Goal: Transaction & Acquisition: Purchase product/service

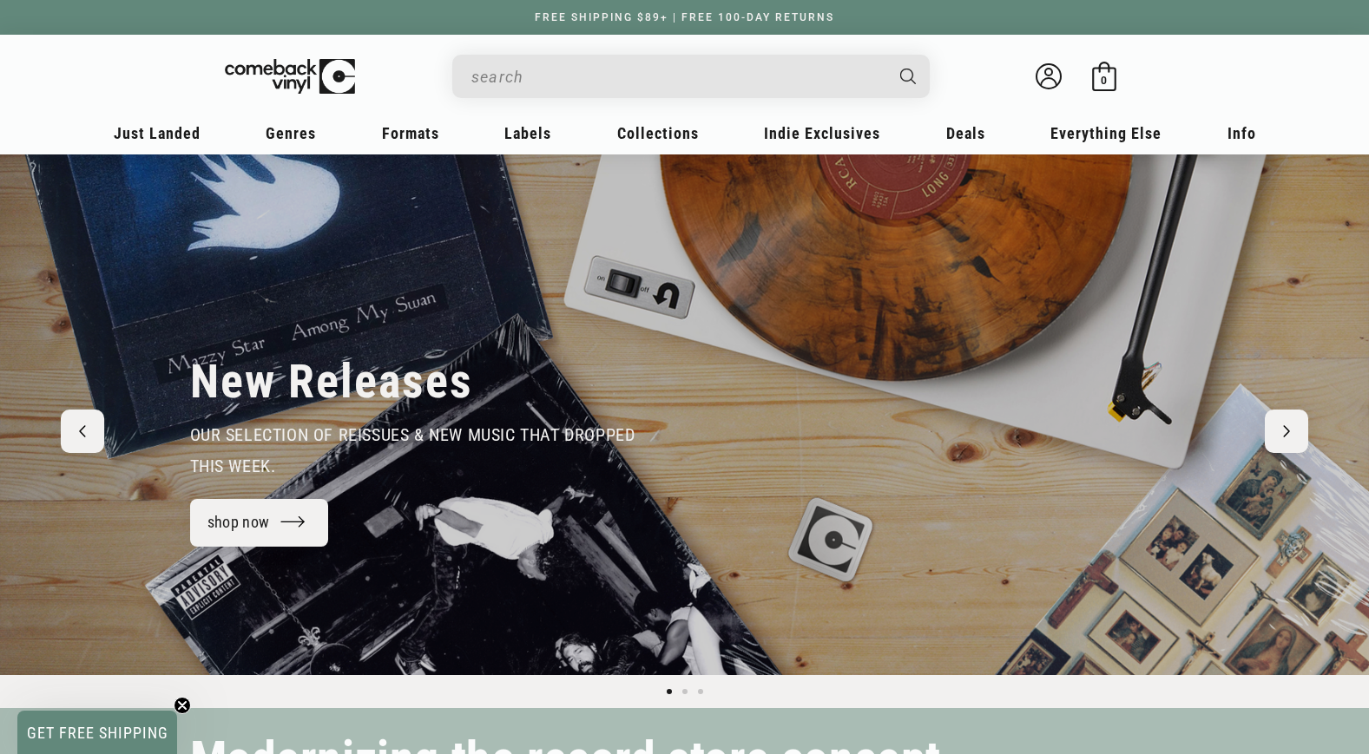
click at [529, 80] on input "Search" at bounding box center [676, 77] width 411 height 36
type input "mgk"
click at [888, 55] on button "Search" at bounding box center [909, 76] width 43 height 43
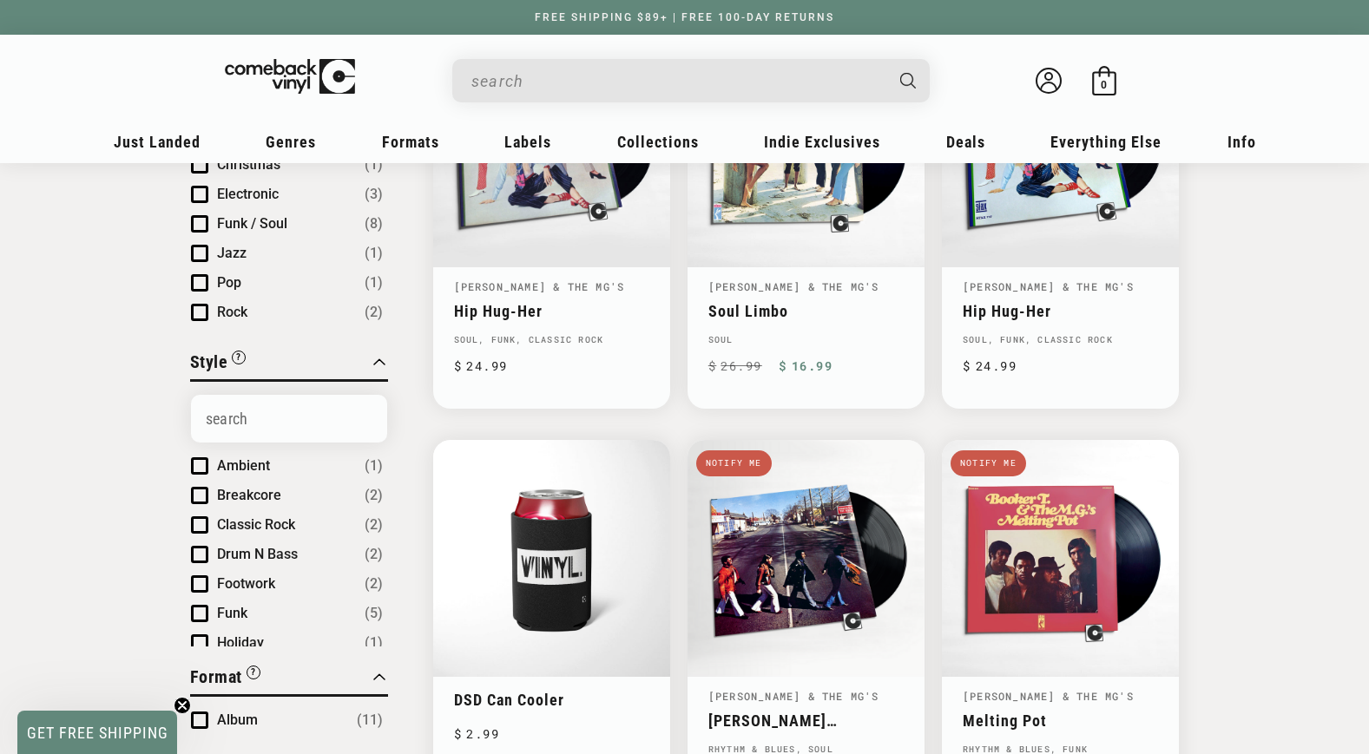
scroll to position [339, 0]
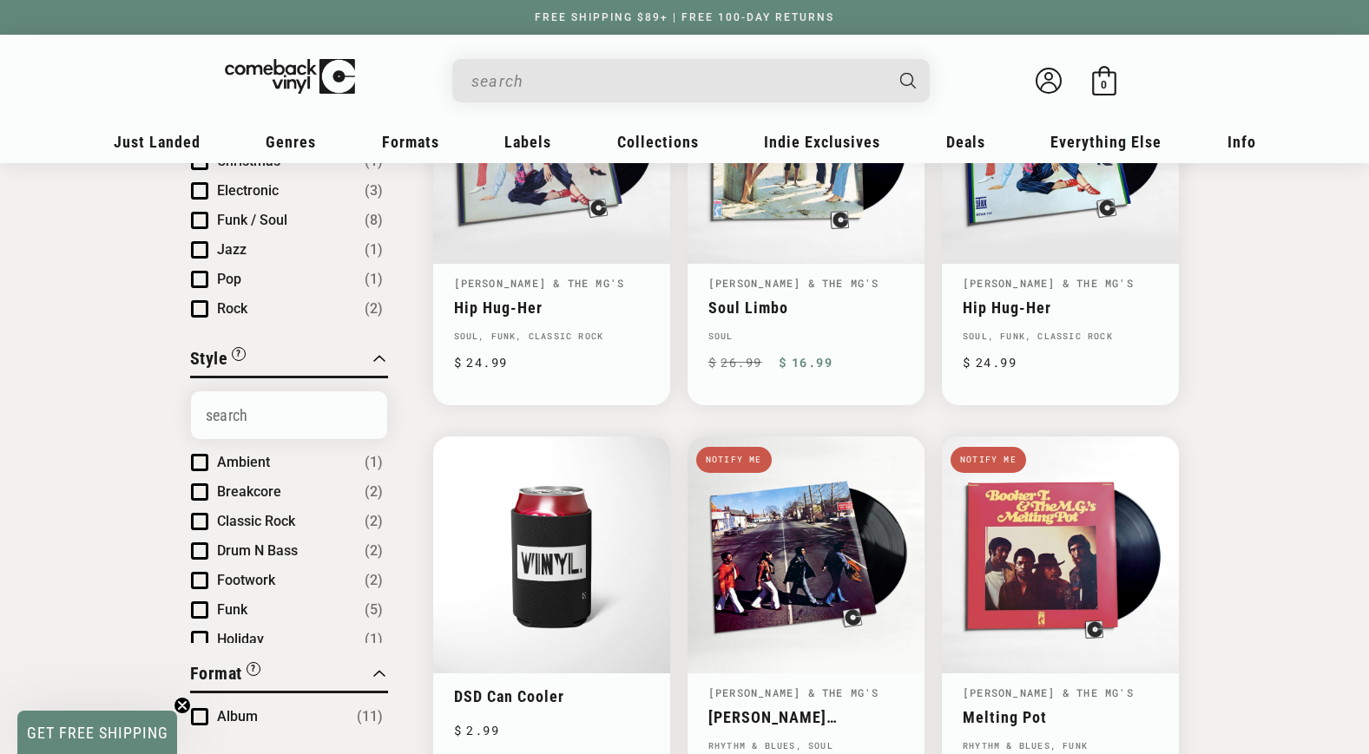
click at [560, 80] on input "Search" at bounding box center [676, 81] width 411 height 36
type input "machine gun kelly"
click at [888, 59] on button "Search" at bounding box center [909, 80] width 43 height 43
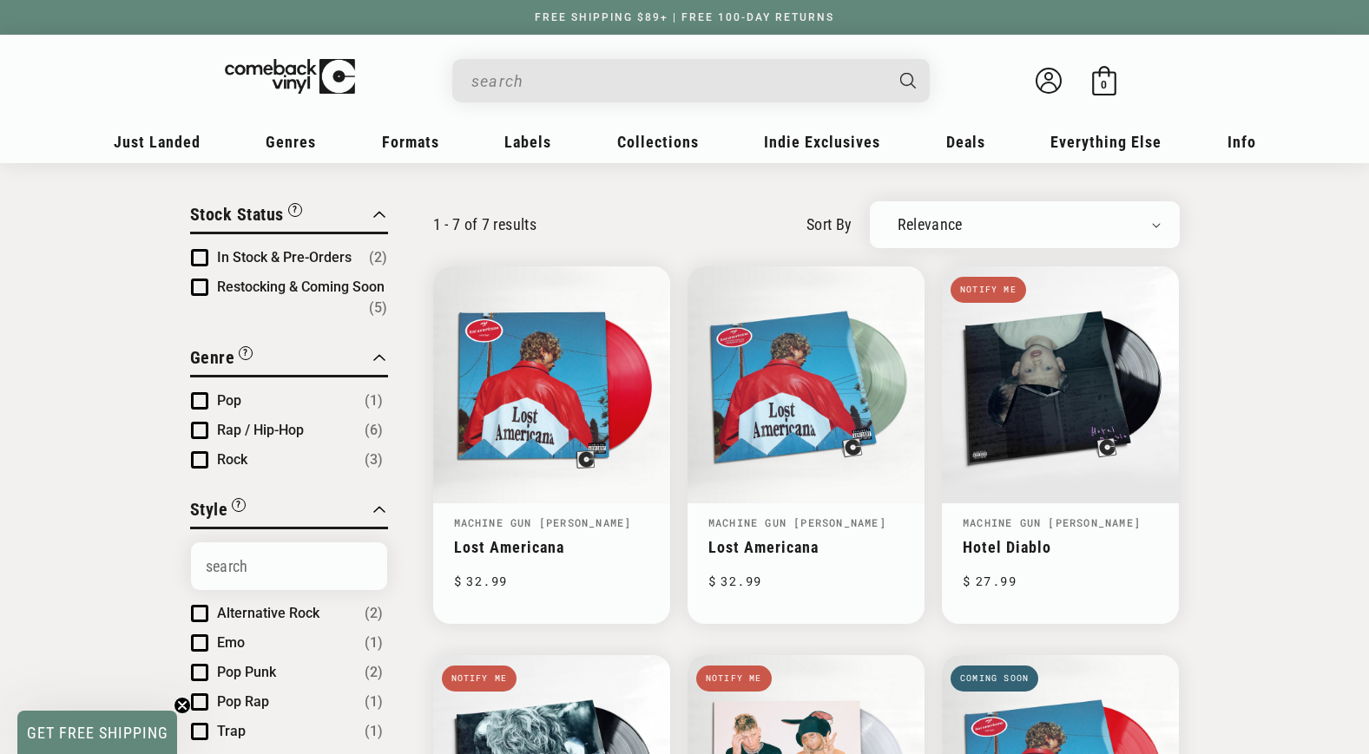
scroll to position [101, 0]
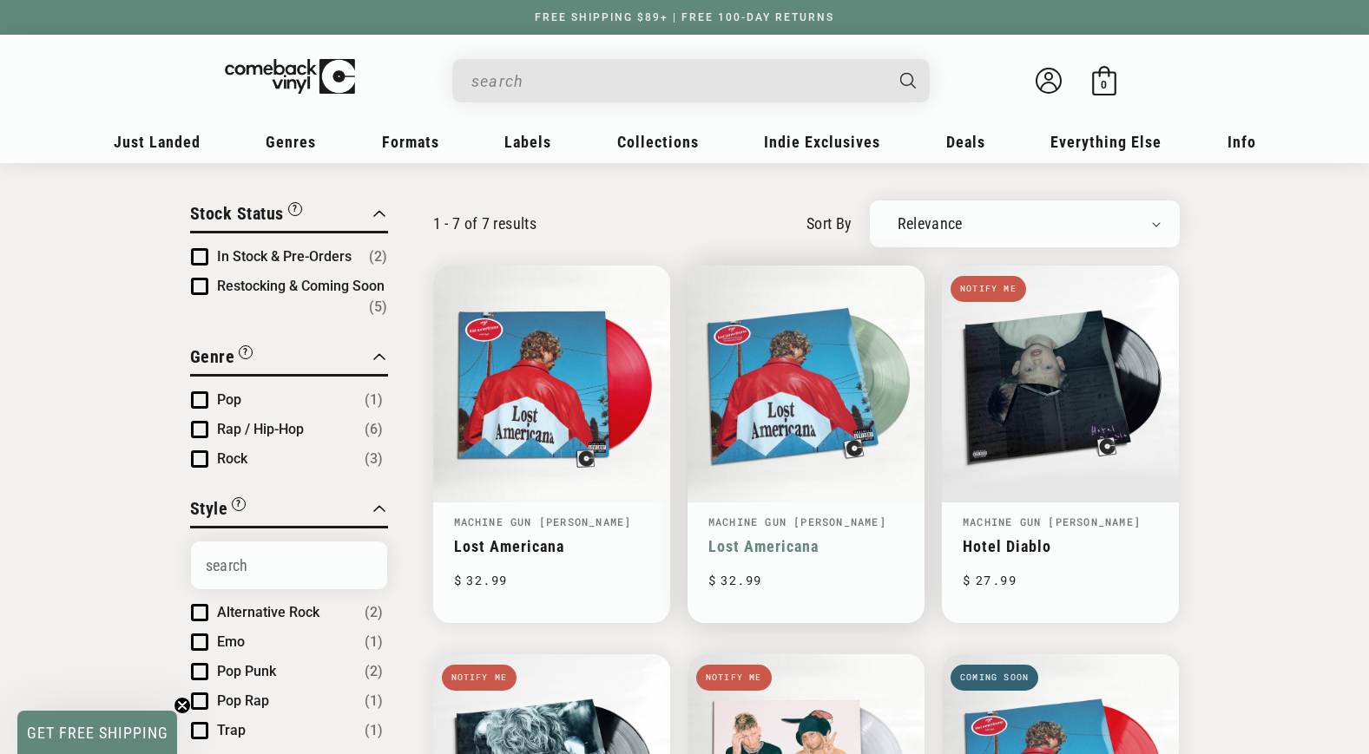
click at [836, 537] on link "Lost Americana" at bounding box center [805, 546] width 195 height 18
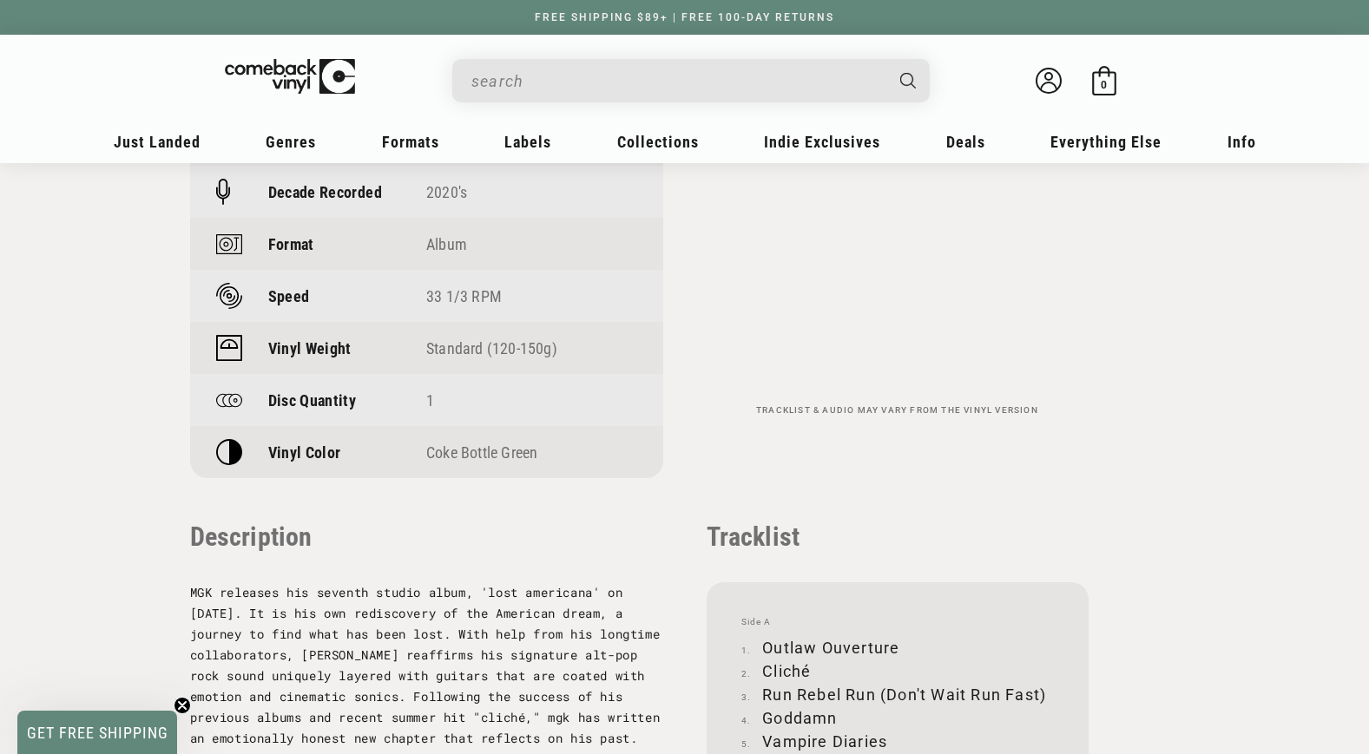
scroll to position [1337, 0]
